Goal: Task Accomplishment & Management: Manage account settings

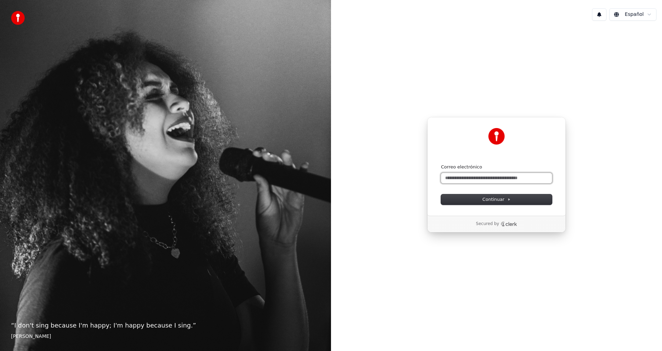
click at [470, 177] on input "Correo electrónico" at bounding box center [496, 178] width 111 height 10
click at [441, 164] on button "submit" at bounding box center [441, 164] width 0 height 0
type input "**********"
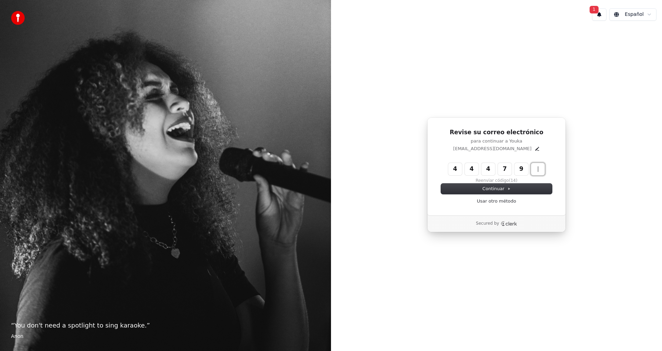
type input "******"
